Goal: Use online tool/utility: Utilize a website feature to perform a specific function

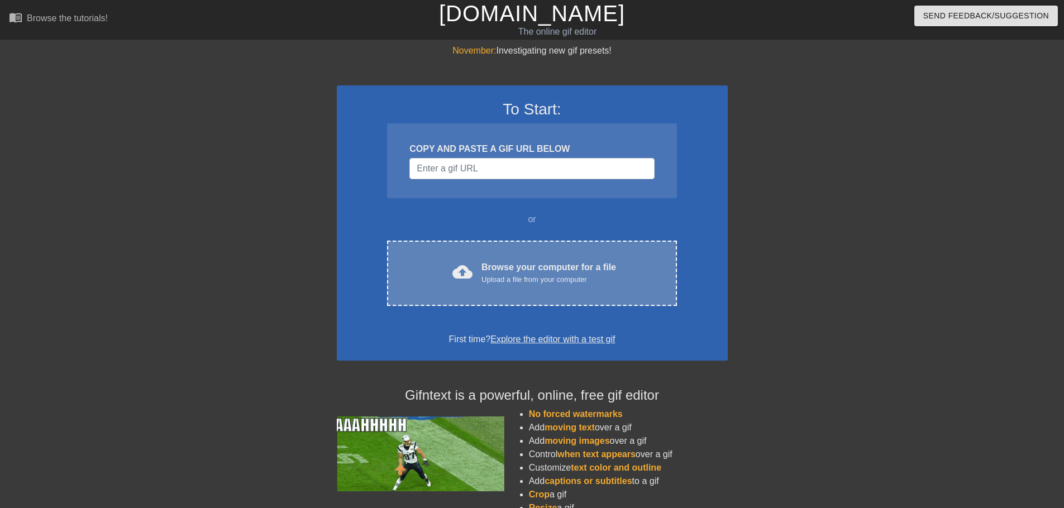
click at [493, 261] on div "Browse your computer for a file Upload a file from your computer" at bounding box center [549, 273] width 135 height 25
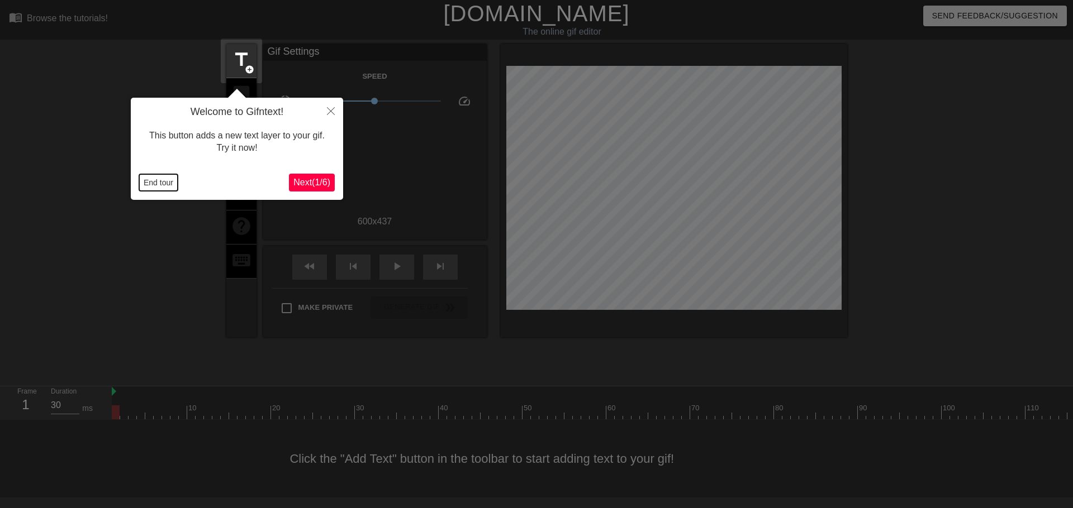
click at [164, 180] on button "End tour" at bounding box center [158, 182] width 39 height 17
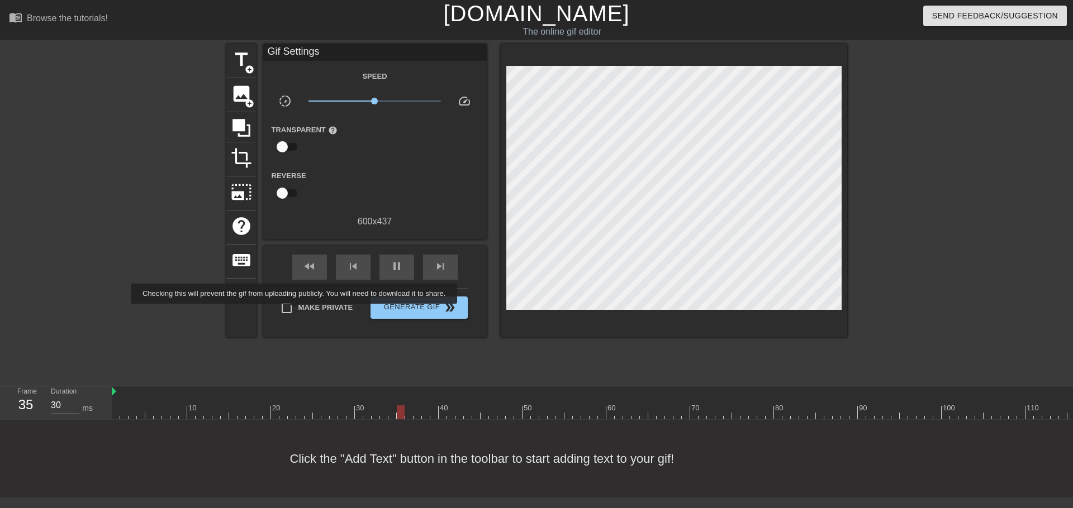
type input "40"
drag, startPoint x: 236, startPoint y: 65, endPoint x: 247, endPoint y: 75, distance: 15.8
click at [236, 65] on span "title" at bounding box center [241, 59] width 21 height 21
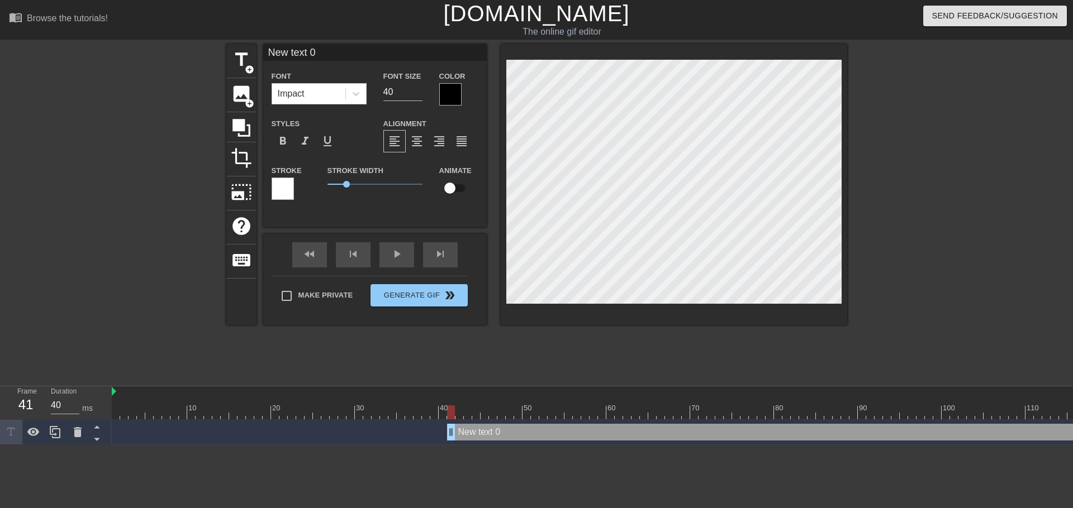
click at [328, 56] on input "New text 0" at bounding box center [374, 52] width 223 height 17
type input "Фронт"
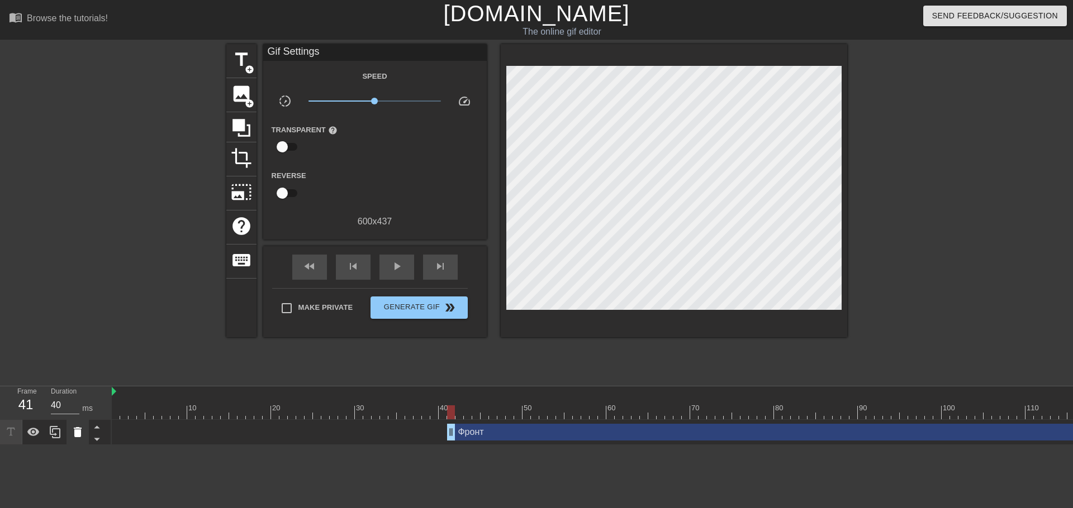
type input "30"
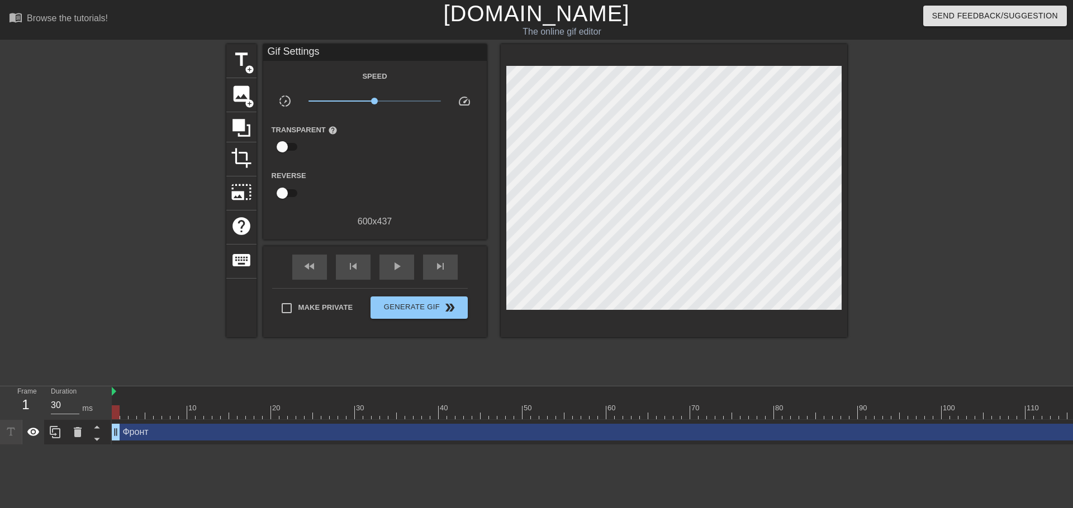
drag, startPoint x: 451, startPoint y: 428, endPoint x: 26, endPoint y: 425, distance: 425.7
click at [28, 425] on div "Frame 1 Duration 30 ms 10 20 30 40 50 60 70 80 90 100 110 120 130 140 150" at bounding box center [536, 416] width 1073 height 59
click at [244, 65] on span "title" at bounding box center [241, 59] width 21 height 21
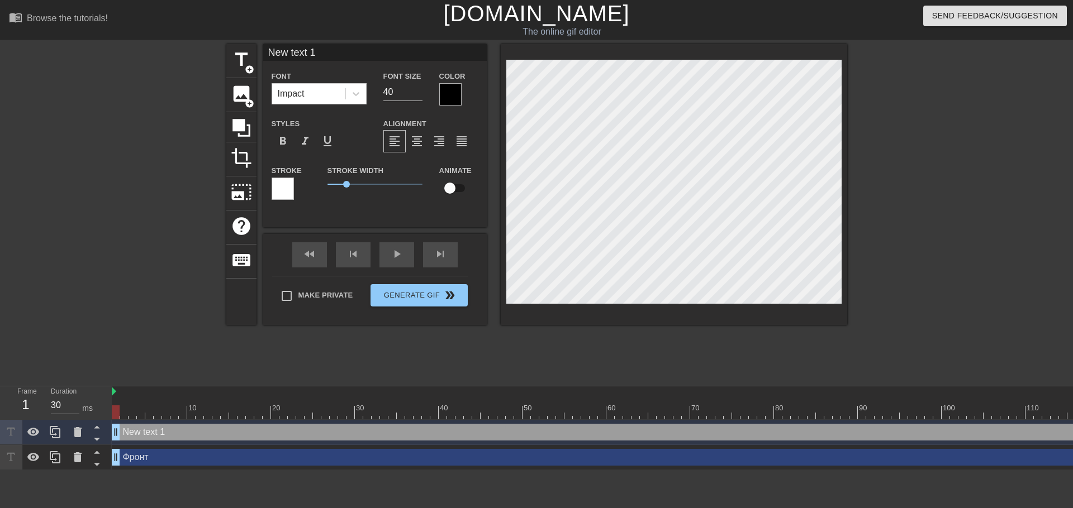
click at [307, 59] on input "New text 1" at bounding box center [374, 52] width 223 height 17
type input "Бек"
click at [726, 305] on div at bounding box center [674, 184] width 346 height 281
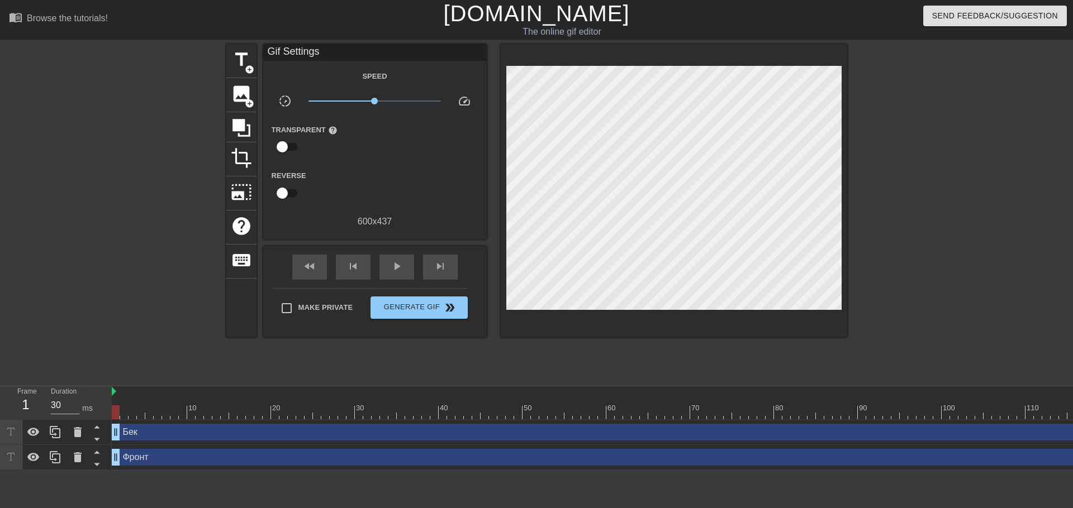
click at [117, 415] on div at bounding box center [116, 413] width 8 height 14
click at [256, 56] on div "title add_circle image add_circle crop photo_size_select_large help keyboard Gi…" at bounding box center [536, 190] width 621 height 293
click at [228, 63] on div "title add_circle" at bounding box center [241, 61] width 30 height 34
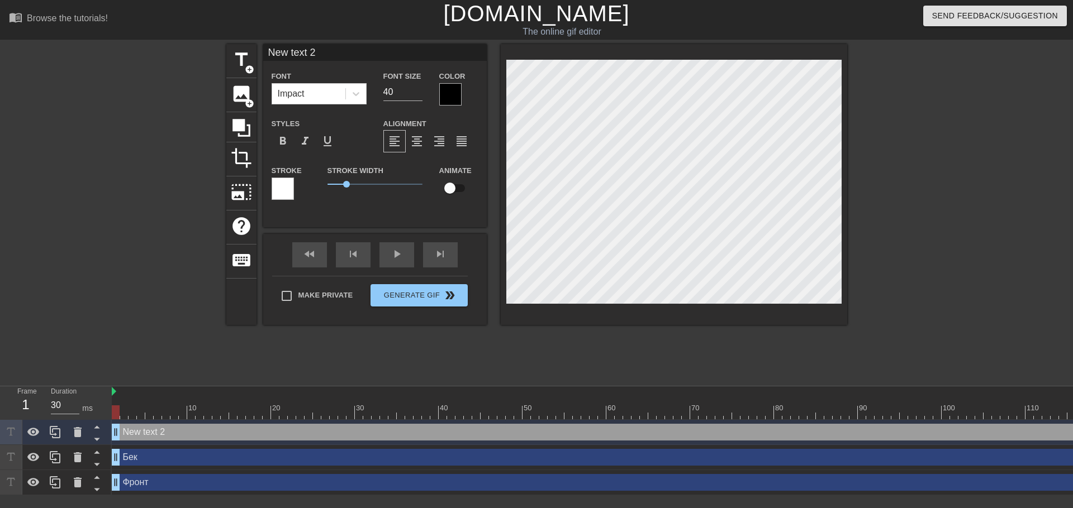
click at [349, 57] on input "New text 2" at bounding box center [374, 52] width 223 height 17
click at [348, 61] on div "New text 2 Font Impact Font Size 40 Color Styles format_bold format_italic form…" at bounding box center [374, 127] width 223 height 166
type input "С"
type input "Card"
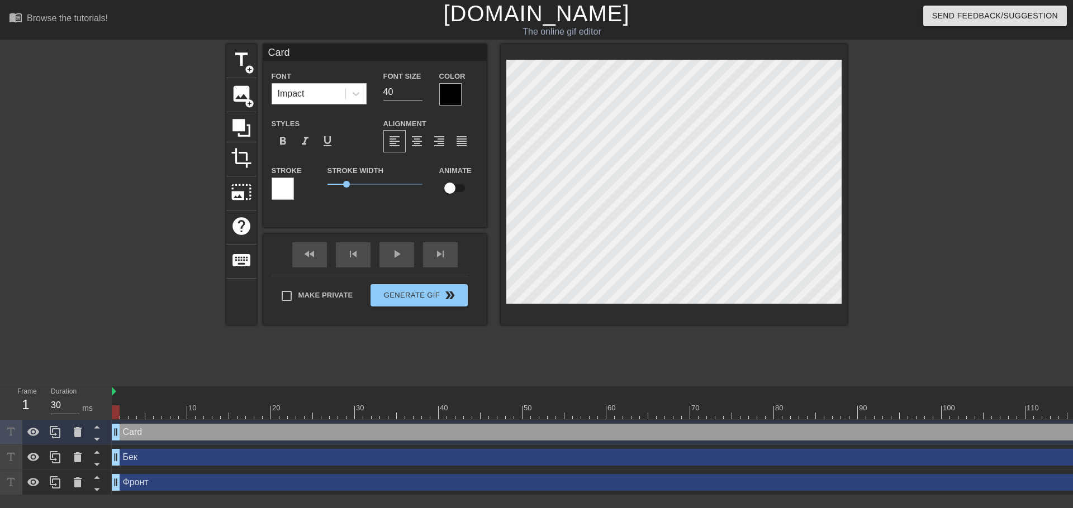
click at [335, 50] on input "Card" at bounding box center [374, 52] width 223 height 17
click at [451, 89] on div at bounding box center [450, 94] width 22 height 22
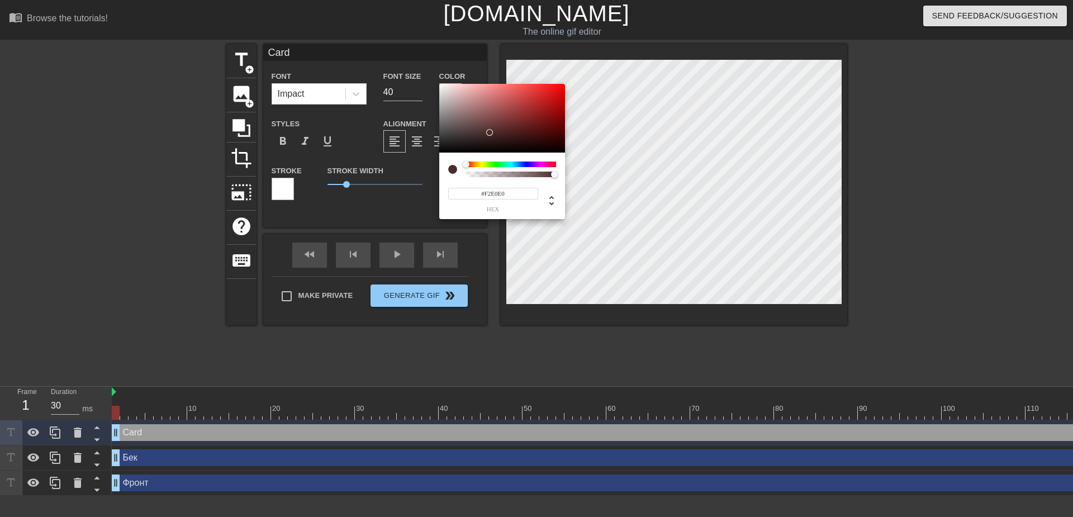
type input "#FFFFFF"
drag, startPoint x: 487, startPoint y: 132, endPoint x: 420, endPoint y: 65, distance: 94.8
click at [423, 65] on div "#FFFFFF hex" at bounding box center [536, 258] width 1073 height 517
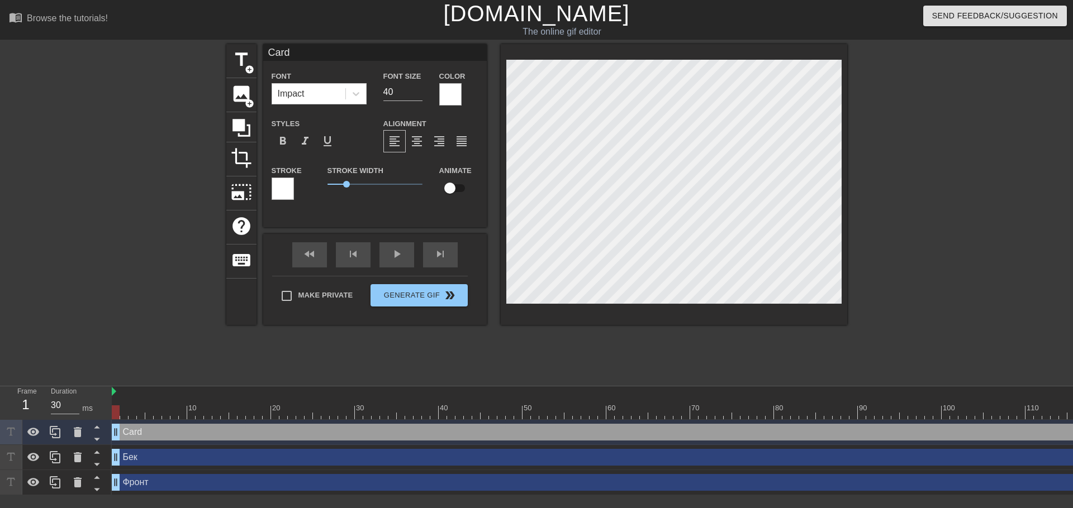
click at [285, 194] on div at bounding box center [283, 189] width 22 height 22
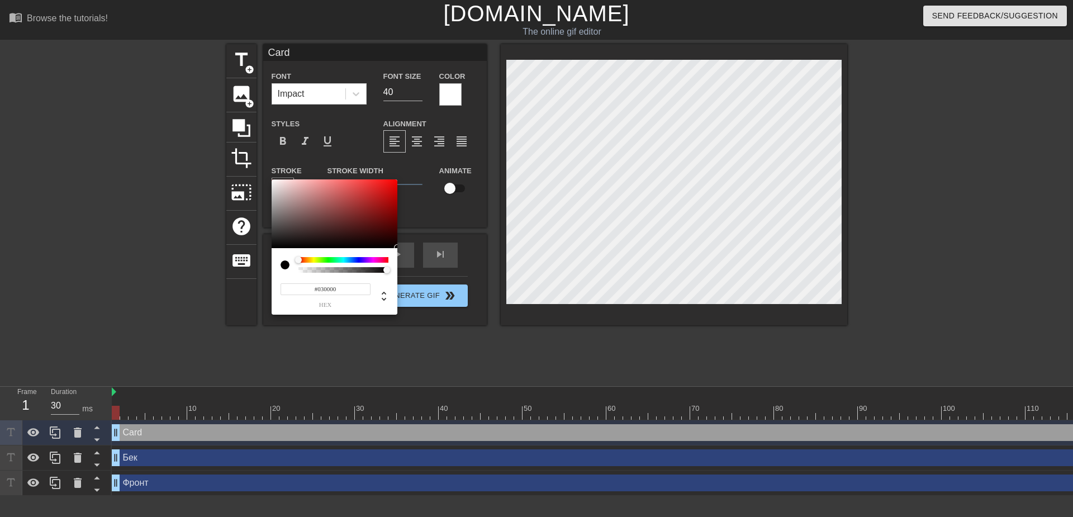
type input "#000000"
drag, startPoint x: 328, startPoint y: 199, endPoint x: 400, endPoint y: 250, distance: 87.7
click at [400, 250] on div "#000000 hex" at bounding box center [536, 258] width 1073 height 517
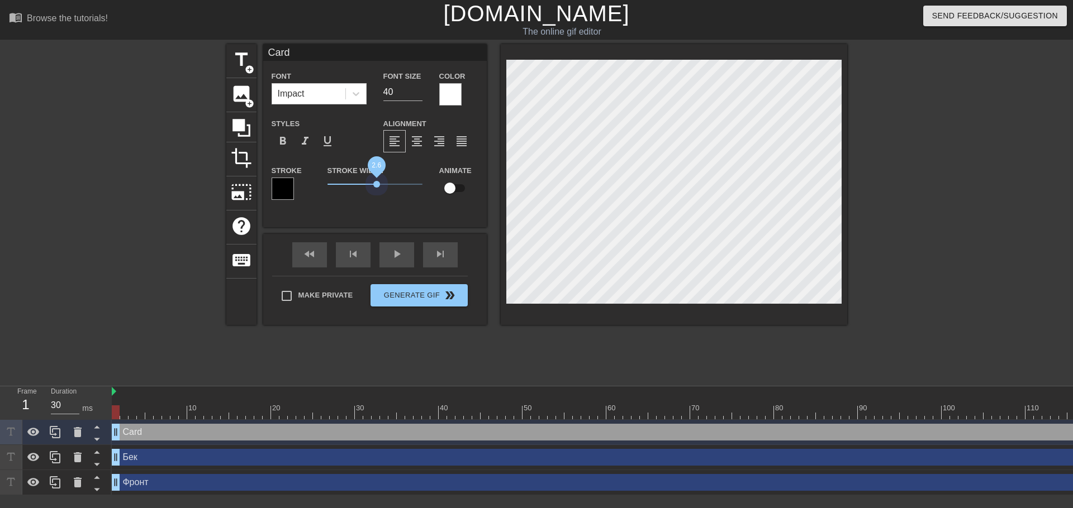
drag, startPoint x: 349, startPoint y: 187, endPoint x: 384, endPoint y: 191, distance: 35.4
click at [375, 189] on span "2.6" at bounding box center [374, 184] width 95 height 13
click at [115, 408] on div at bounding box center [116, 413] width 8 height 14
click at [462, 185] on input "checkbox" at bounding box center [450, 188] width 64 height 21
checkbox input "true"
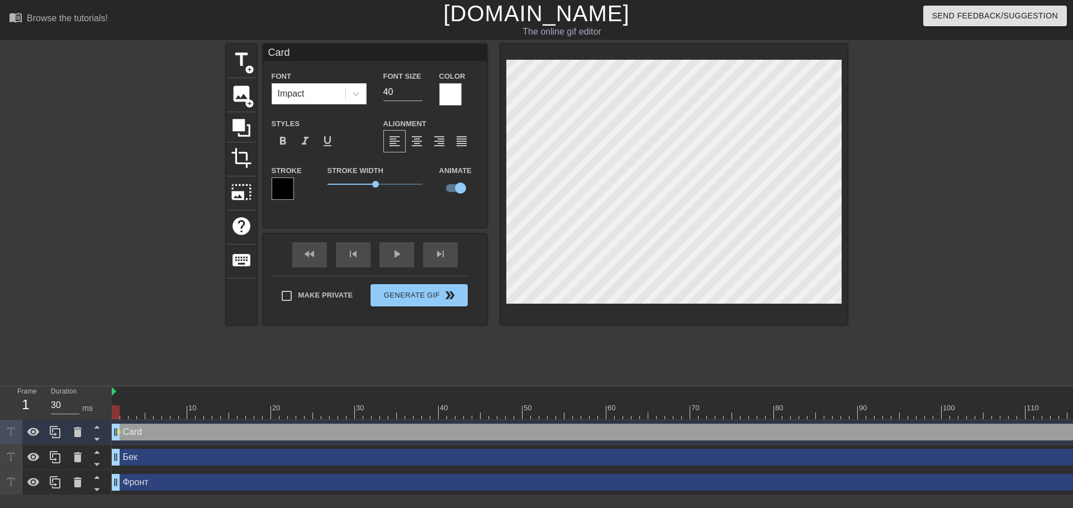
click at [116, 415] on div at bounding box center [116, 413] width 8 height 14
click at [136, 411] on div at bounding box center [132, 413] width 8 height 14
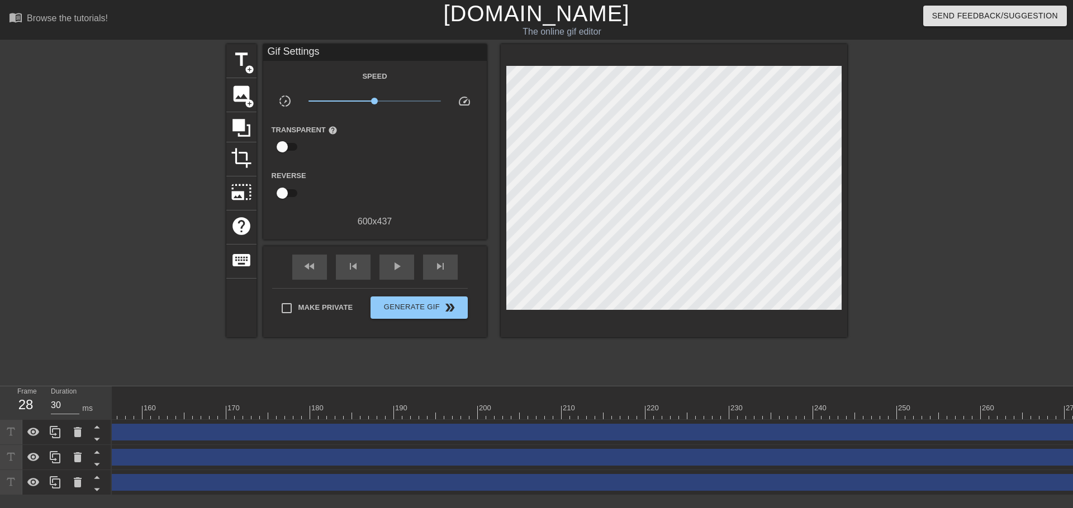
scroll to position [0, 1397]
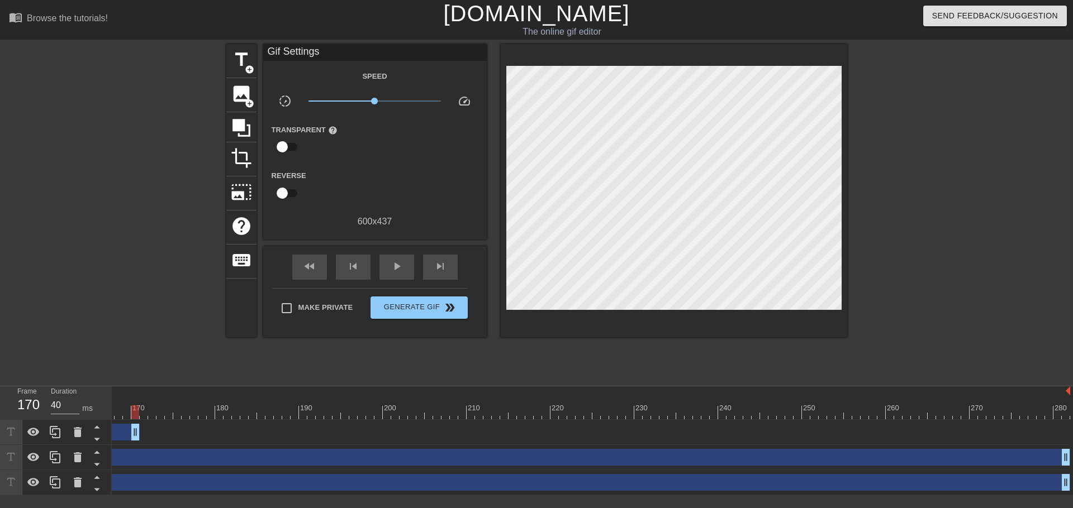
drag, startPoint x: 1065, startPoint y: 436, endPoint x: 136, endPoint y: 420, distance: 929.2
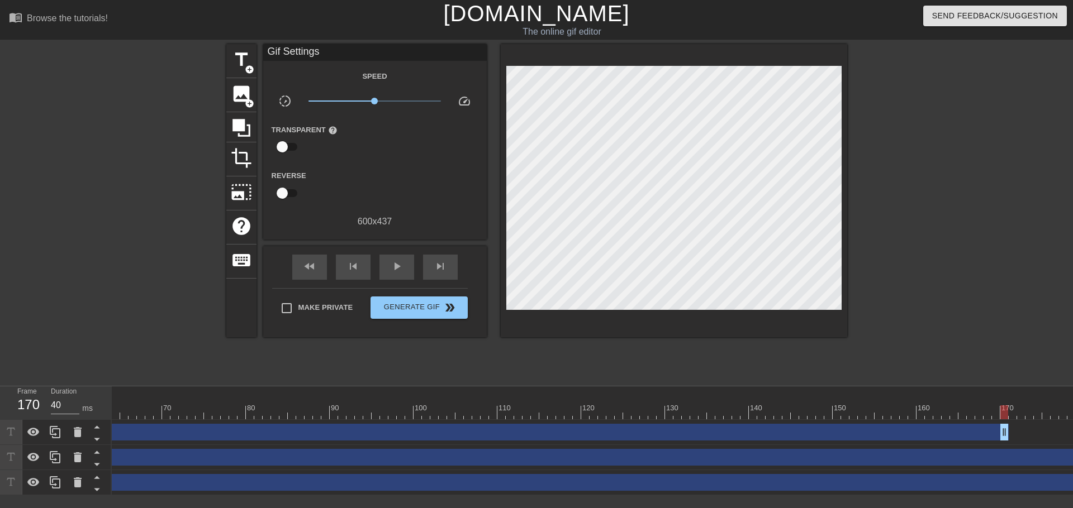
scroll to position [0, 547]
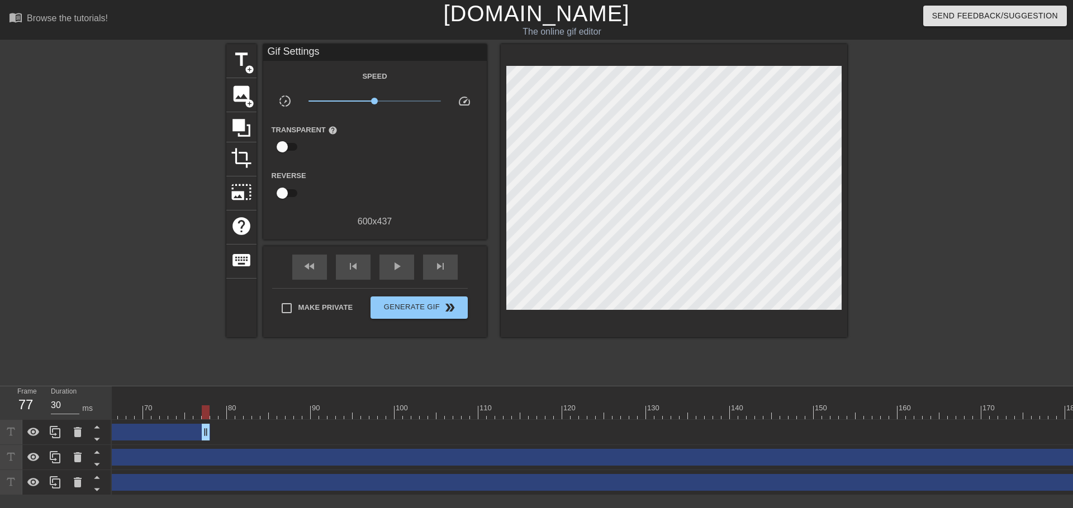
drag, startPoint x: 983, startPoint y: 433, endPoint x: 195, endPoint y: 449, distance: 788.4
click at [195, 449] on div "Card drag_handle drag_handle lens lens lens lens lens lens lens lens lens lens …" at bounding box center [45, 457] width 961 height 75
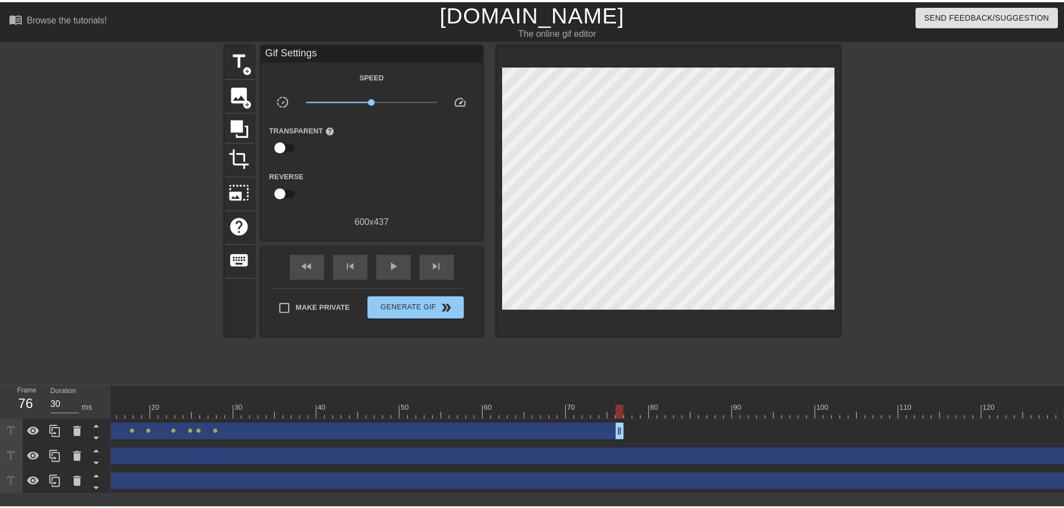
scroll to position [0, 0]
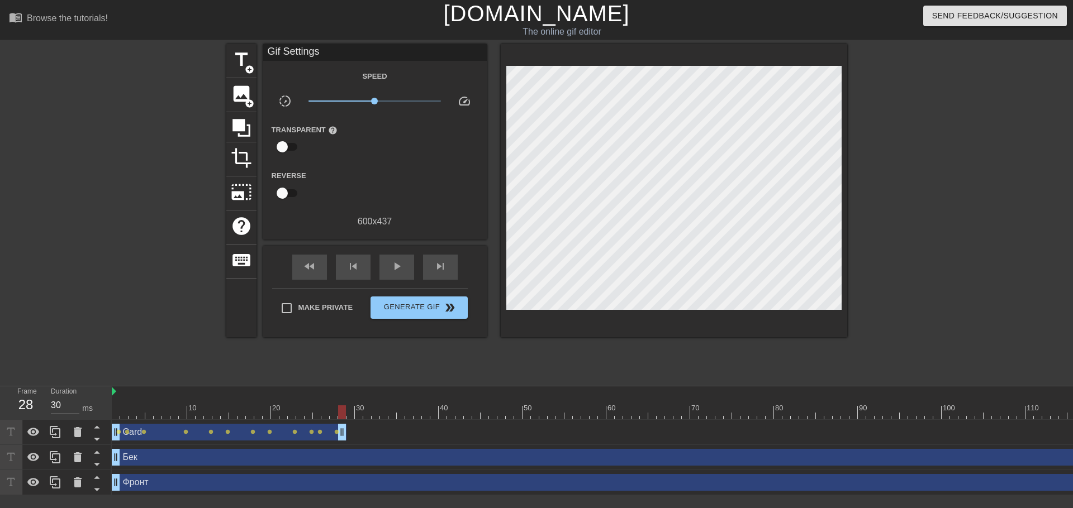
drag, startPoint x: 744, startPoint y: 432, endPoint x: 341, endPoint y: 414, distance: 403.2
click at [341, 414] on div "10 20 30 40 50 60 70 80 90 100 110 120 130 140 150 160" at bounding box center [592, 441] width 961 height 109
click at [55, 437] on icon at bounding box center [55, 432] width 13 height 13
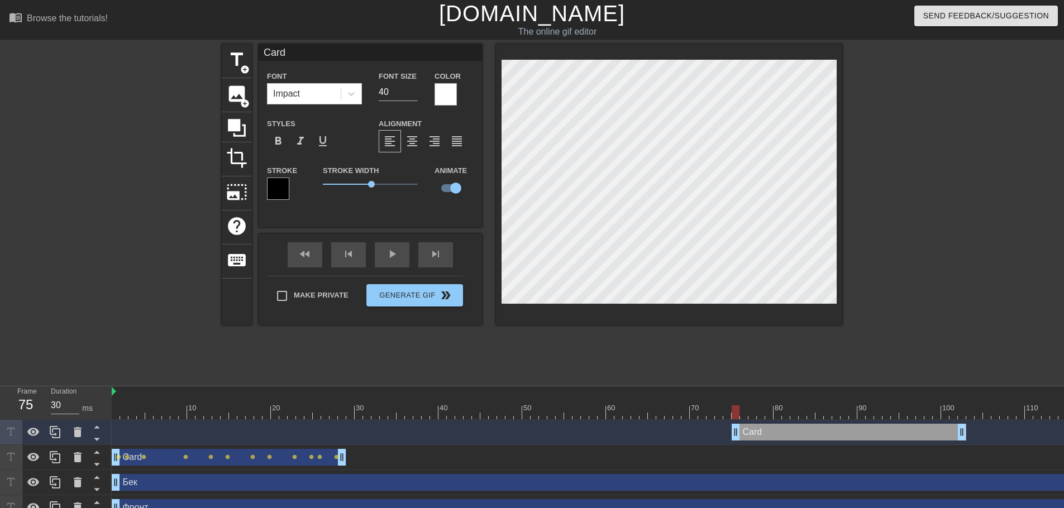
drag, startPoint x: 263, startPoint y: 430, endPoint x: 883, endPoint y: 435, distance: 620.7
click at [883, 435] on div "Card drag_handle drag_handle" at bounding box center [849, 432] width 235 height 17
click at [766, 432] on div "Card drag_handle drag_handle" at bounding box center [849, 432] width 235 height 17
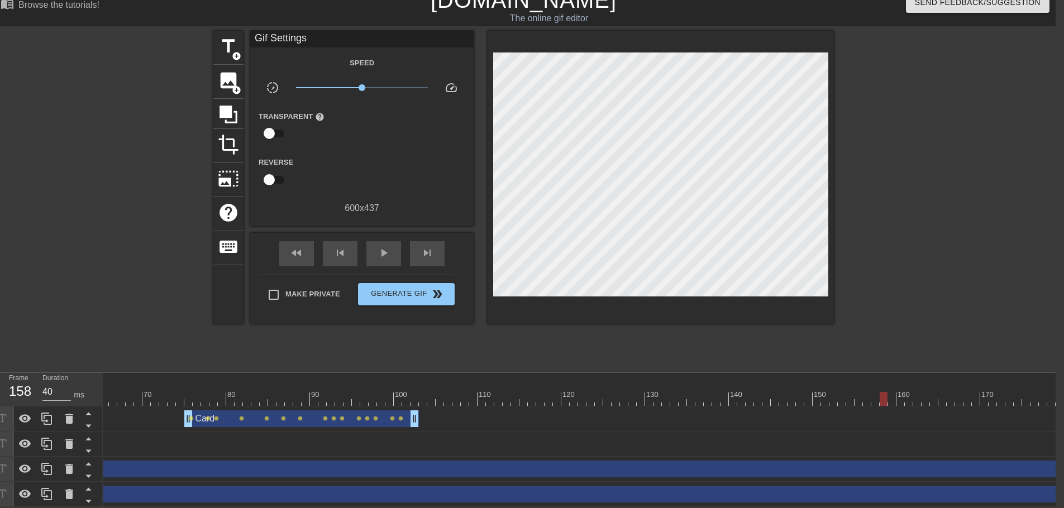
scroll to position [0, 684]
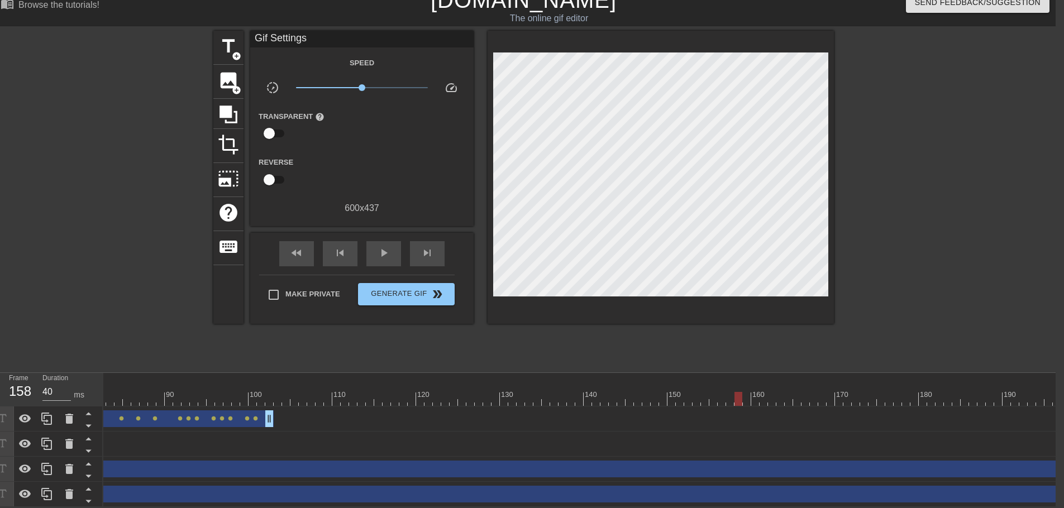
type input "30"
click at [398, 392] on div at bounding box center [596, 399] width 2355 height 14
click at [225, 39] on span "title" at bounding box center [228, 46] width 21 height 21
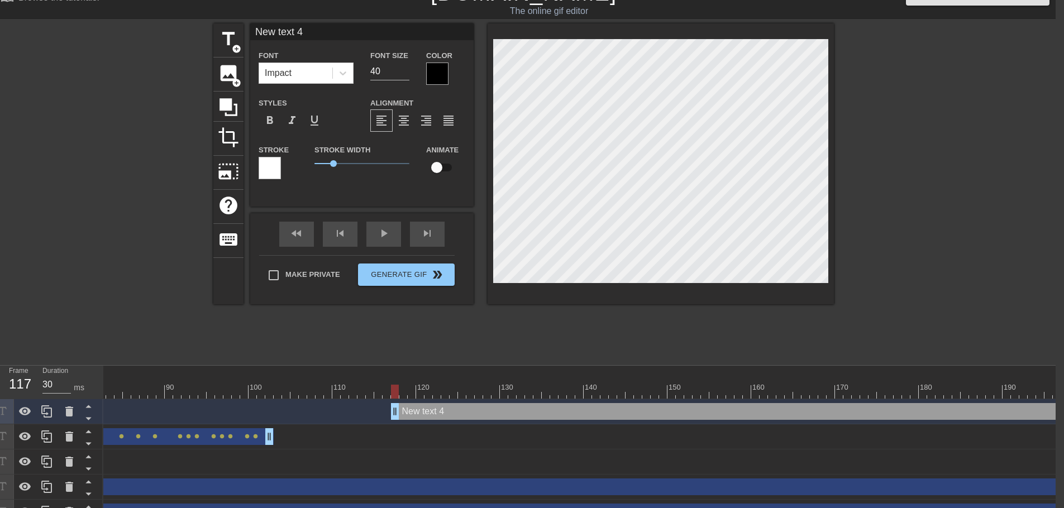
click at [309, 31] on input "New text 4" at bounding box center [361, 31] width 223 height 17
type input "f"
type input "Саша"
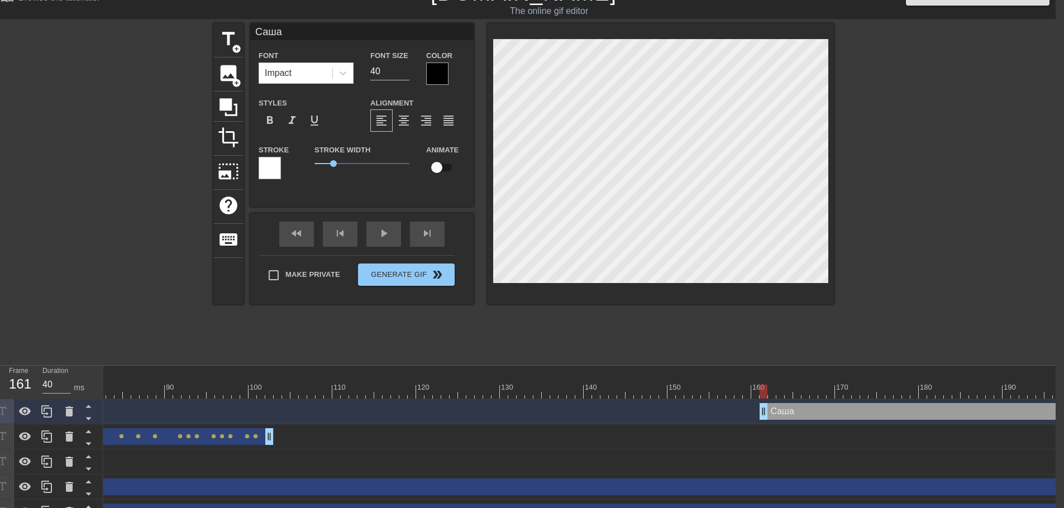
drag, startPoint x: 394, startPoint y: 406, endPoint x: 762, endPoint y: 375, distance: 369.4
click at [762, 375] on div "10 20 30 40 50 60 70 80 90 100 110 120 130 140 150 160" at bounding box center [579, 445] width 953 height 159
type input "30"
click at [772, 392] on div at bounding box center [596, 392] width 2355 height 14
click at [233, 31] on span "title" at bounding box center [228, 38] width 21 height 21
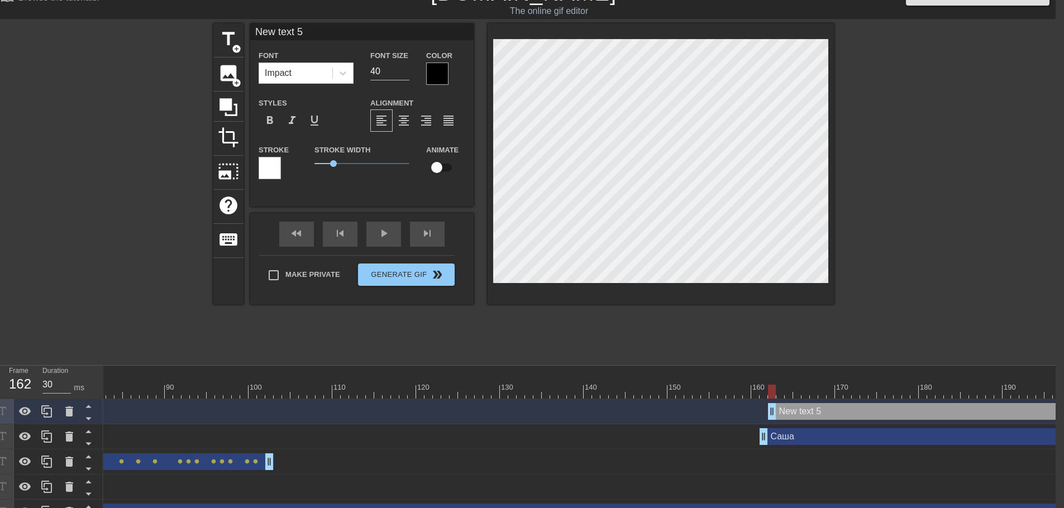
click at [330, 36] on input "New text 5" at bounding box center [361, 31] width 223 height 17
type input "Broken Card"
click at [438, 69] on div at bounding box center [437, 74] width 22 height 22
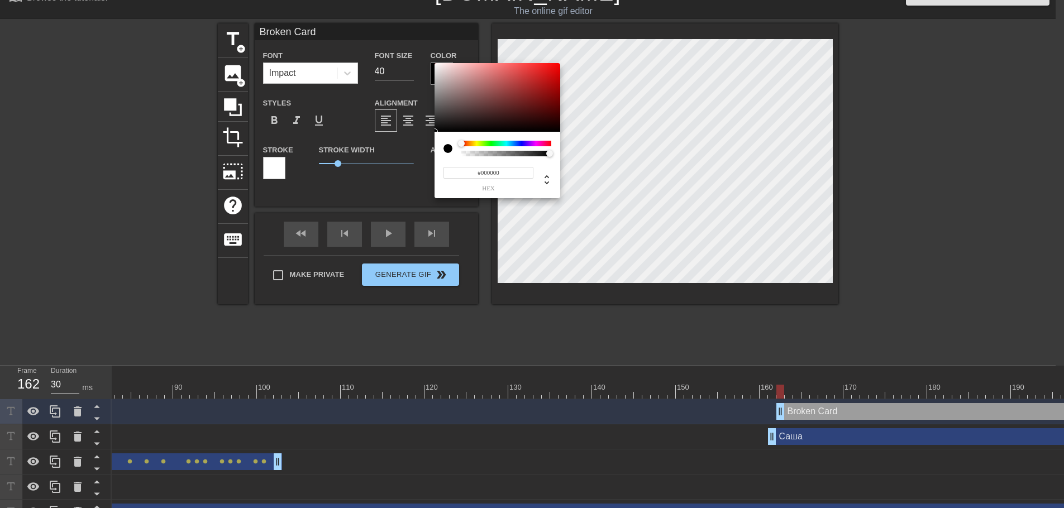
scroll to position [21, 0]
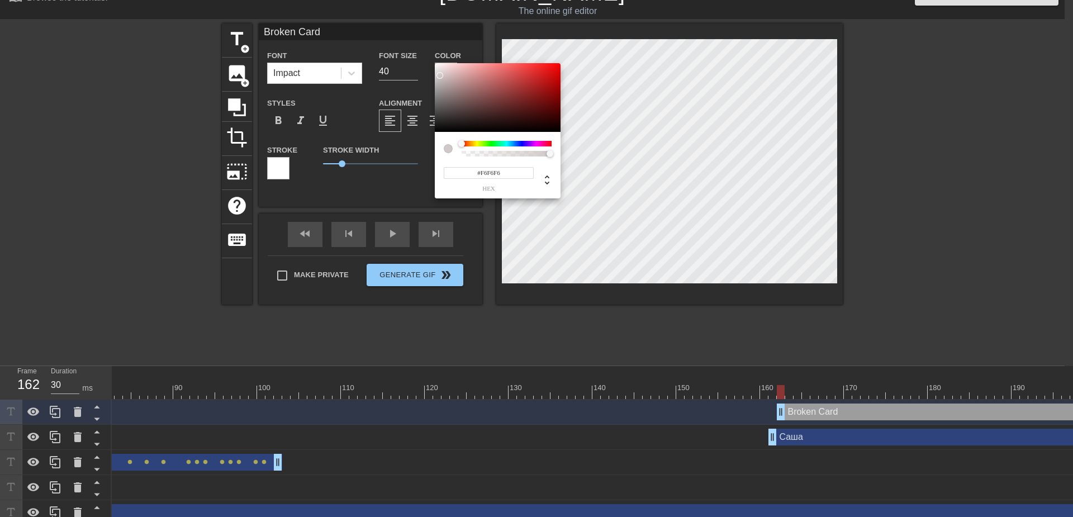
type input "#F8F8F8"
drag, startPoint x: 467, startPoint y: 105, endPoint x: 429, endPoint y: 65, distance: 55.3
click at [429, 65] on div "#F8F8F8 hex" at bounding box center [536, 258] width 1073 height 517
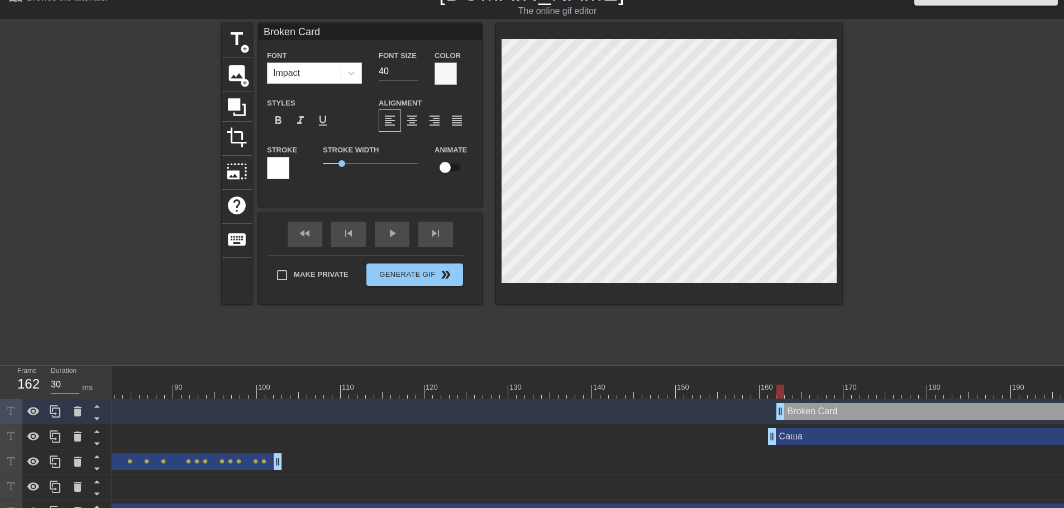
click at [287, 169] on div at bounding box center [278, 168] width 22 height 22
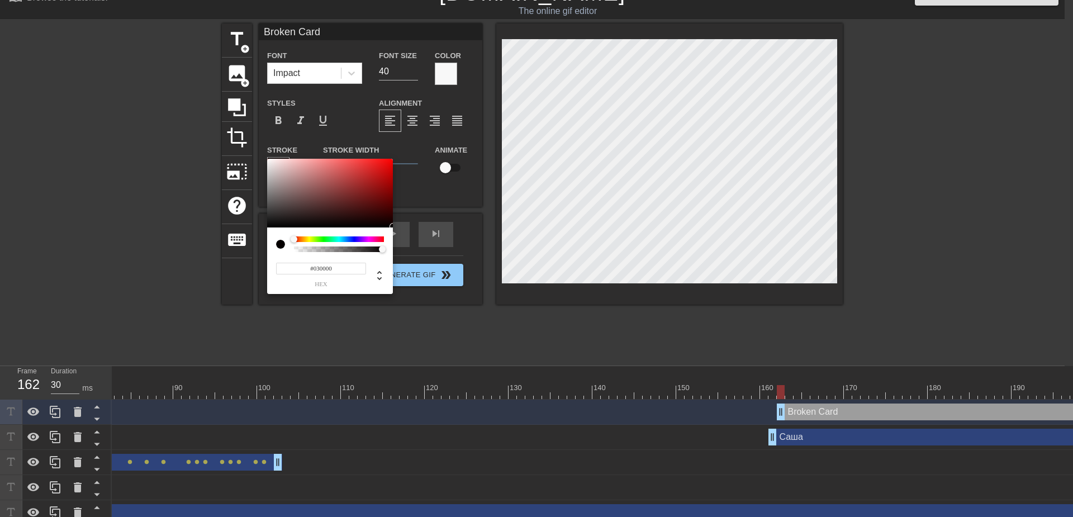
type input "#340000"
drag, startPoint x: 321, startPoint y: 185, endPoint x: 398, endPoint y: 227, distance: 88.0
click at [398, 227] on div "#340000 hex" at bounding box center [536, 258] width 1073 height 517
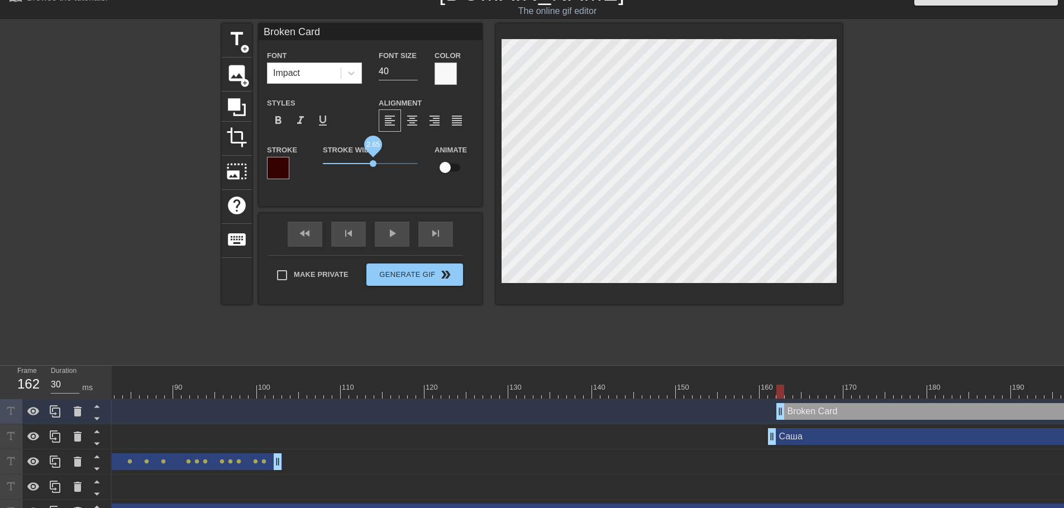
drag, startPoint x: 343, startPoint y: 165, endPoint x: 373, endPoint y: 166, distance: 30.2
click at [373, 166] on span "2.65" at bounding box center [373, 163] width 7 height 7
click at [454, 172] on input "checkbox" at bounding box center [445, 167] width 64 height 21
checkbox input "true"
click at [781, 390] on div at bounding box center [781, 392] width 8 height 14
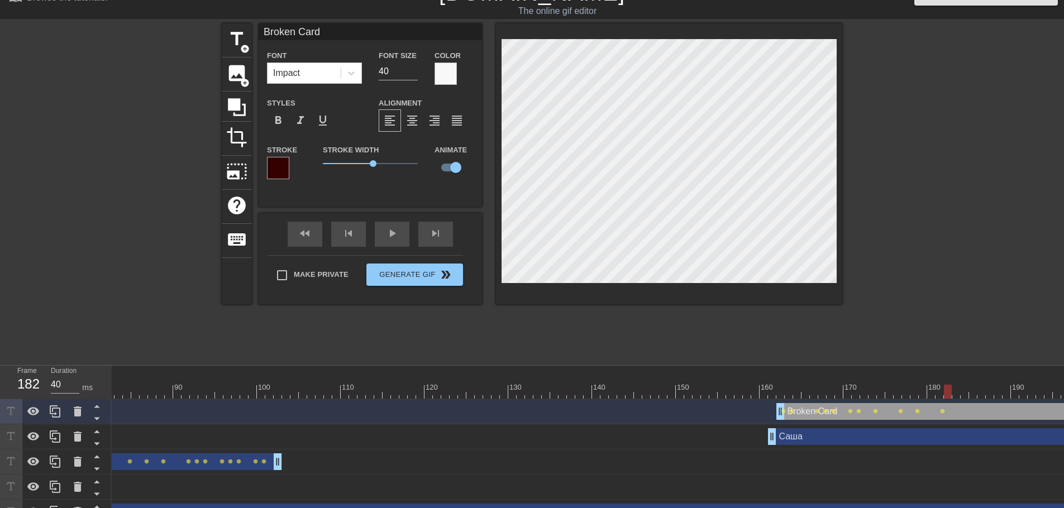
type input "30"
type input "Broken dCard"
type textarea "Broken dCard"
type input "Broken Card"
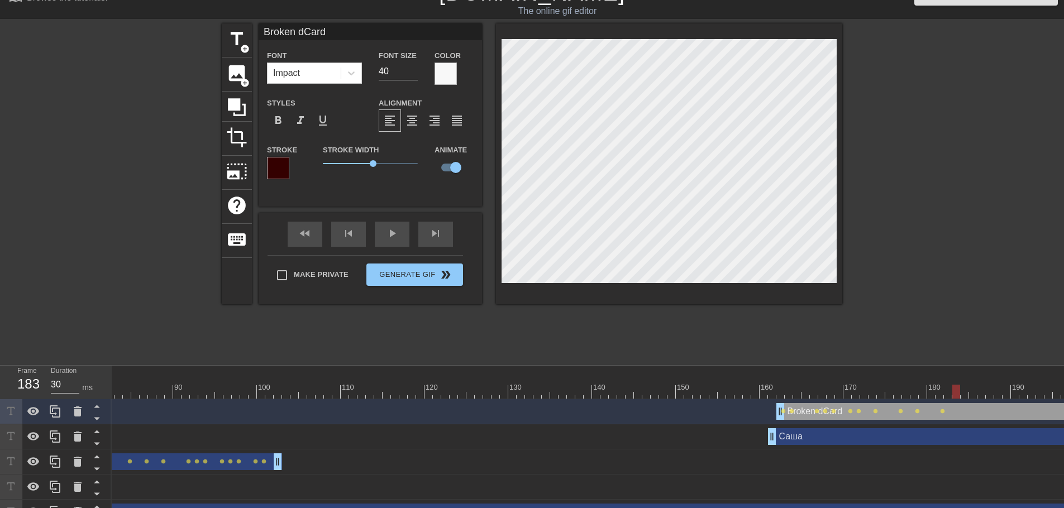
type textarea "Broken Card"
click at [960, 393] on div at bounding box center [957, 392] width 8 height 14
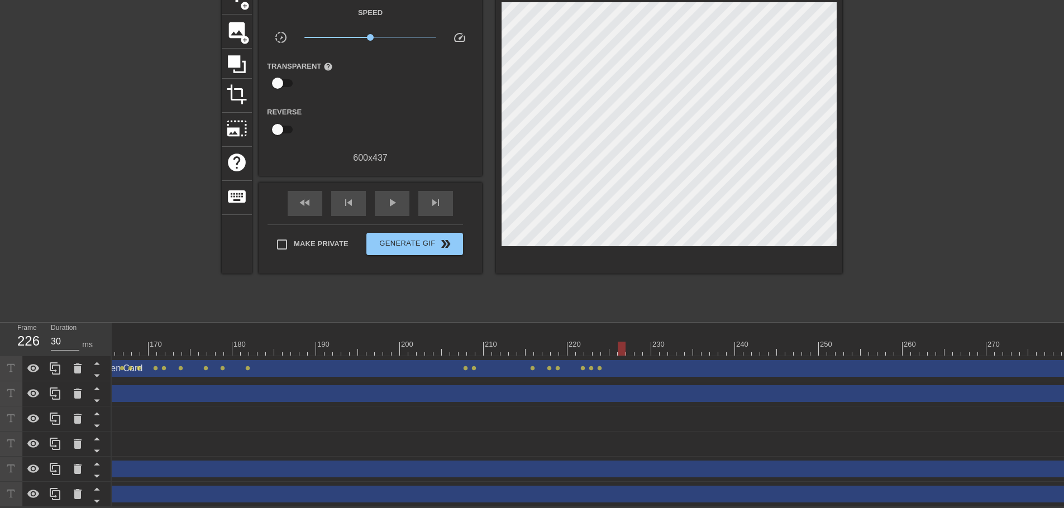
scroll to position [0, 1397]
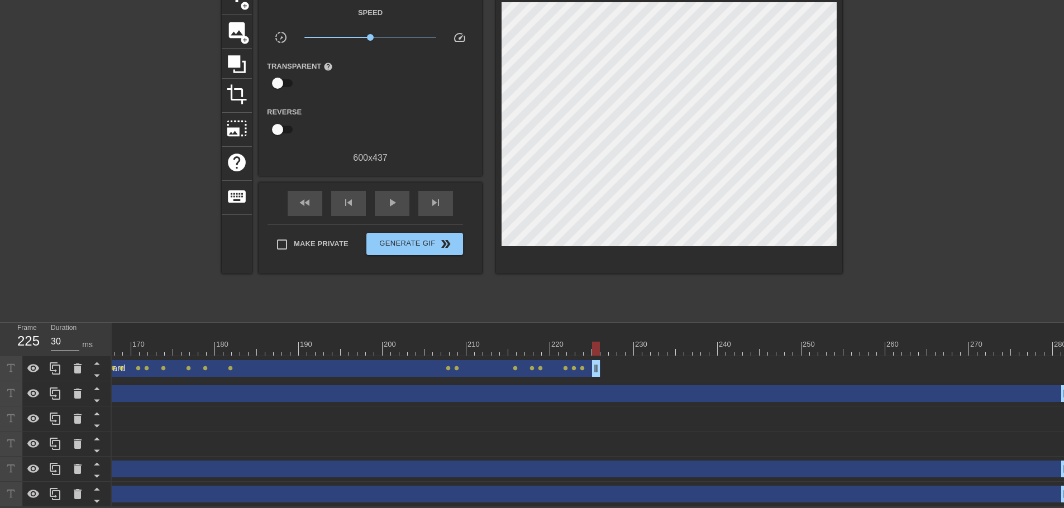
drag, startPoint x: 1063, startPoint y: 360, endPoint x: 593, endPoint y: 365, distance: 469.9
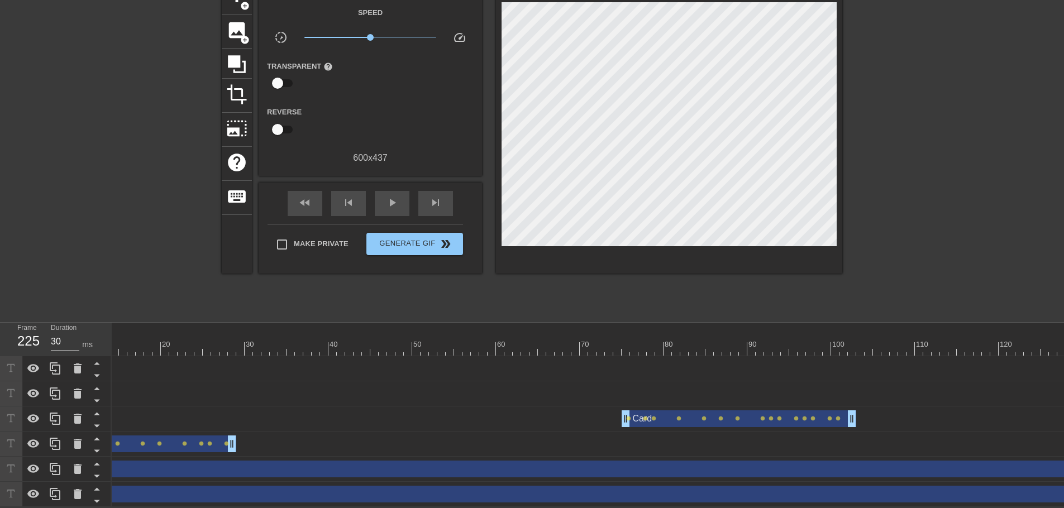
scroll to position [0, 0]
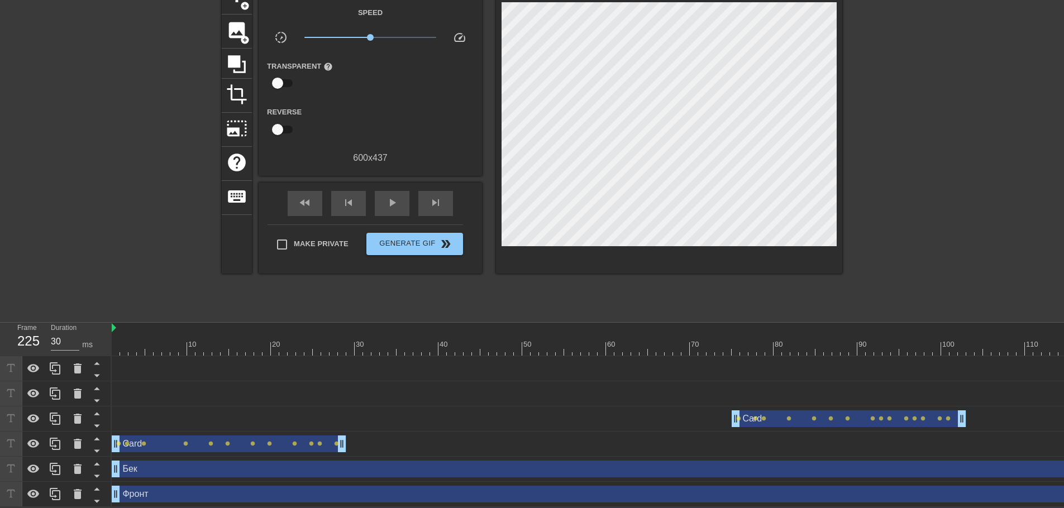
type input "40"
click at [439, 237] on span "double_arrow" at bounding box center [445, 243] width 13 height 13
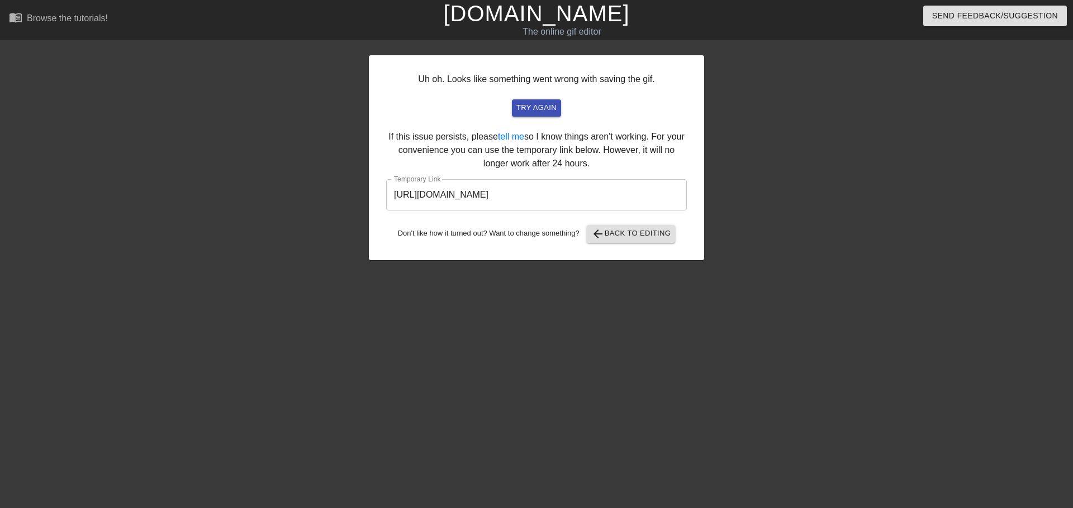
click at [589, 191] on input "[URL][DOMAIN_NAME]" at bounding box center [536, 194] width 301 height 31
